Goal: Task Accomplishment & Management: Manage account settings

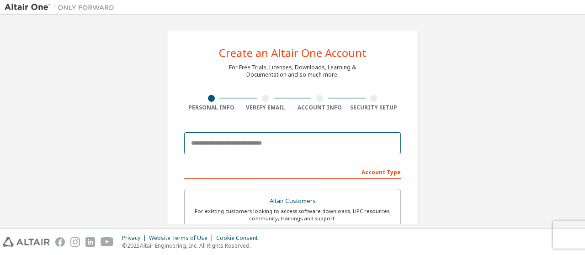
click at [267, 141] on input "email" at bounding box center [292, 144] width 217 height 22
type input "**********"
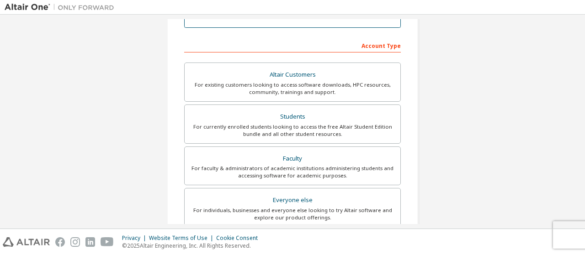
scroll to position [160, 0]
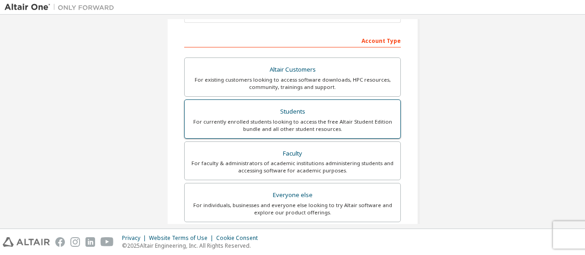
click at [385, 116] on div "Students" at bounding box center [292, 112] width 205 height 13
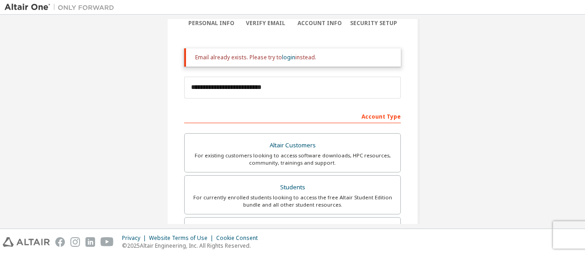
scroll to position [0, 0]
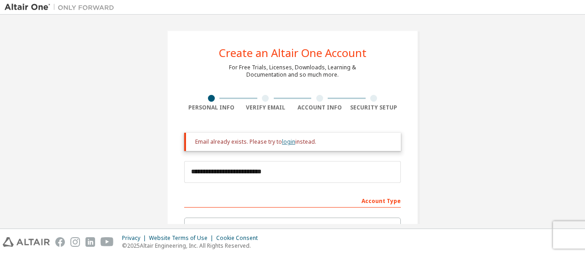
click at [285, 141] on link "login" at bounding box center [288, 142] width 13 height 8
